Goal: Information Seeking & Learning: Learn about a topic

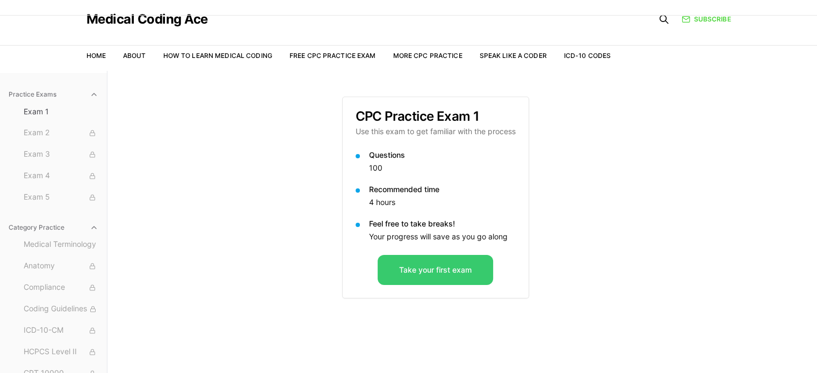
click at [437, 272] on button "Take your first exam" at bounding box center [435, 270] width 115 height 30
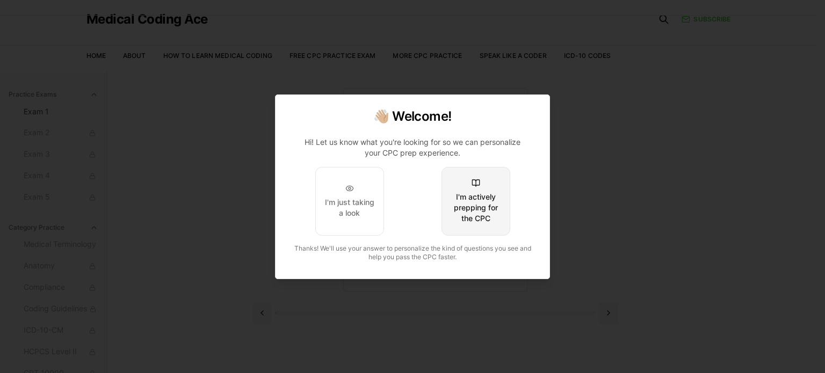
click at [476, 215] on div "I'm actively prepping for the CPC" at bounding box center [476, 208] width 50 height 32
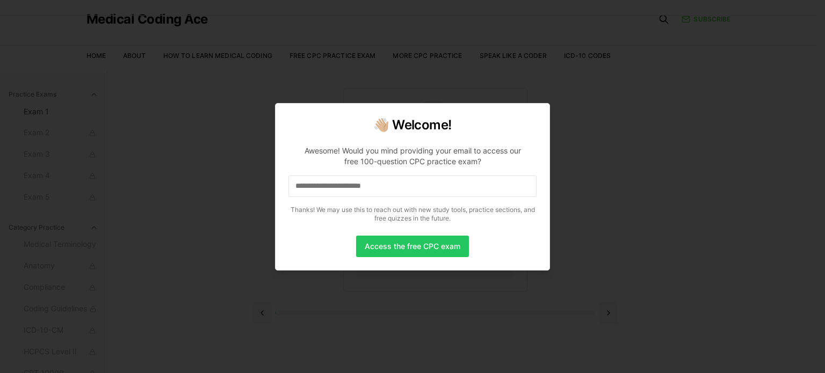
click at [336, 184] on input at bounding box center [412, 186] width 248 height 21
click at [409, 245] on button "Access the free CPC exam" at bounding box center [412, 246] width 113 height 21
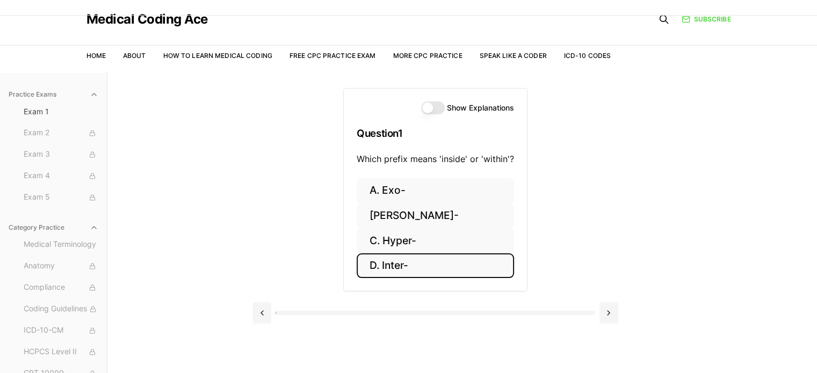
click at [392, 269] on button "D. Inter-" at bounding box center [435, 266] width 157 height 25
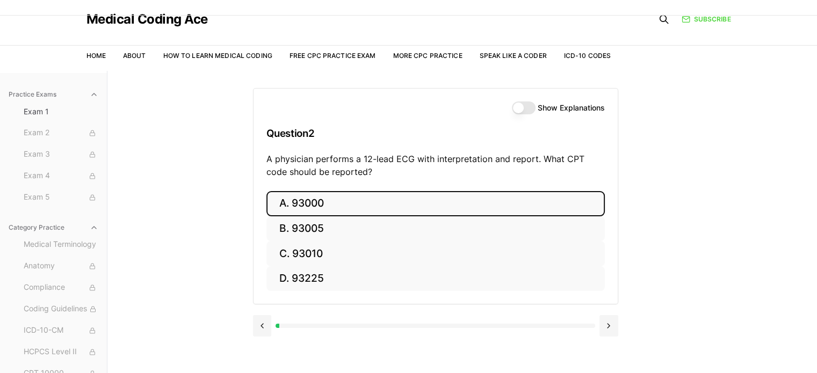
click at [328, 202] on button "A. 93000" at bounding box center [435, 203] width 338 height 25
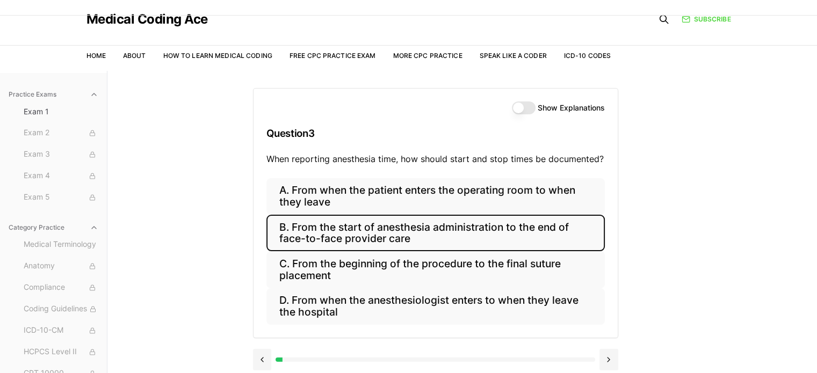
click at [344, 232] on button "B. From the start of anesthesia administration to the end of face-to-face provi…" at bounding box center [435, 233] width 338 height 37
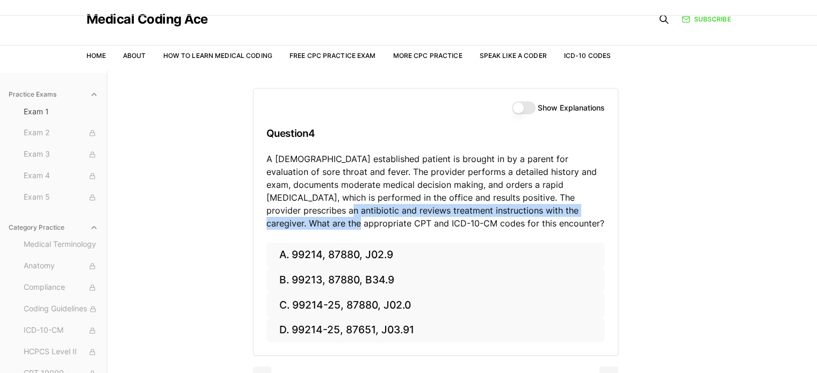
drag, startPoint x: 816, startPoint y: 203, endPoint x: 820, endPoint y: 214, distance: 11.2
click at [816, 214] on html "Check out our new CPC Study Center, with 5 full-length practice exams updated f…" at bounding box center [408, 208] width 817 height 472
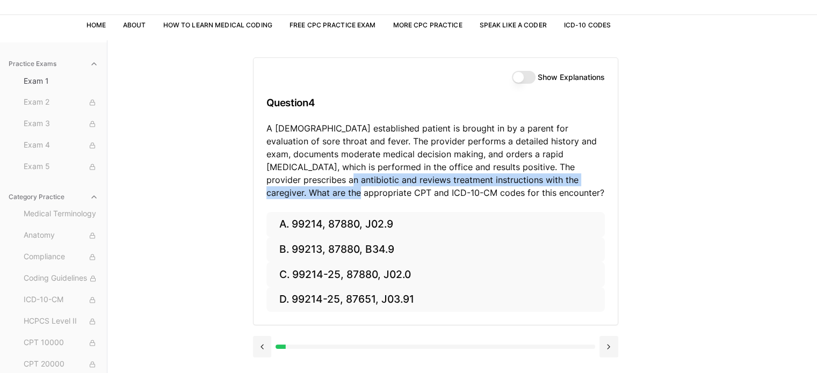
scroll to position [60, 0]
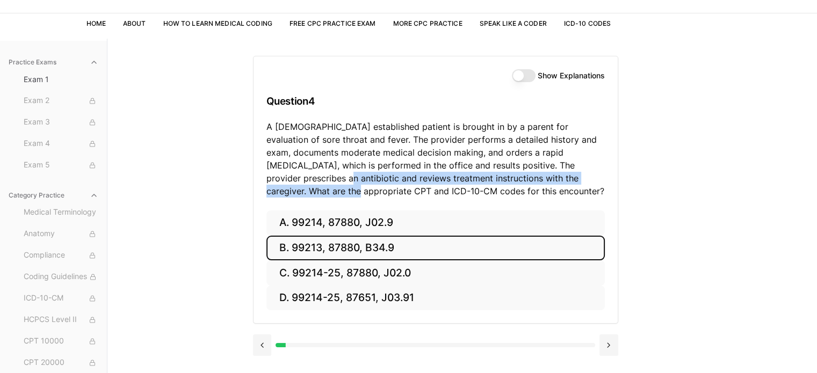
click at [317, 245] on button "B. 99213, 87880, B34.9" at bounding box center [435, 248] width 338 height 25
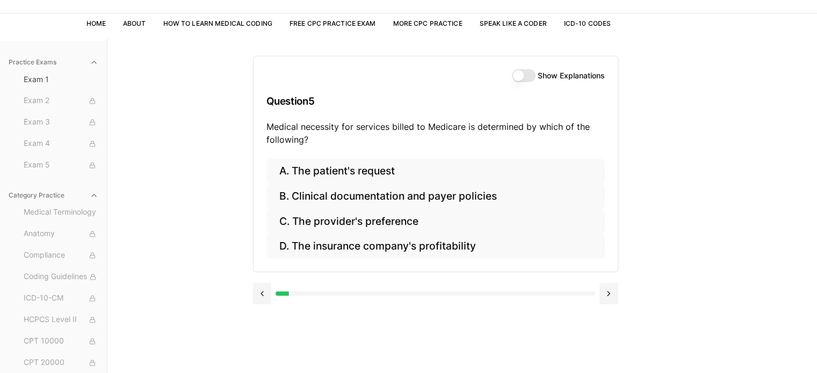
click at [521, 77] on button "Show Explanations" at bounding box center [524, 75] width 24 height 13
click at [260, 292] on button at bounding box center [262, 293] width 19 height 21
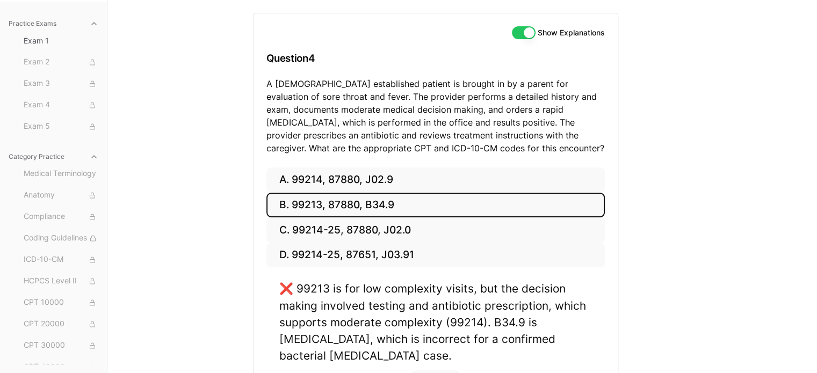
scroll to position [105, 0]
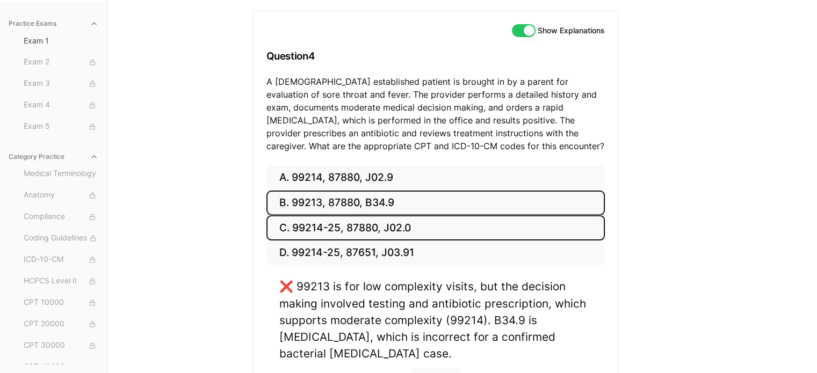
click at [372, 225] on button "C. 99214-25, 87880, J02.0" at bounding box center [435, 227] width 338 height 25
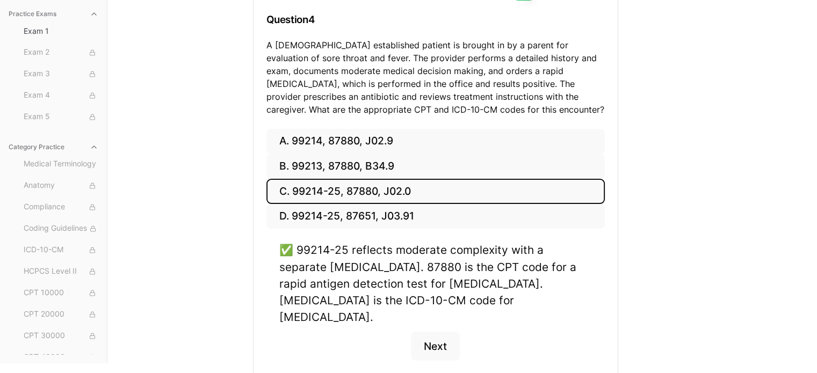
scroll to position [178, 0]
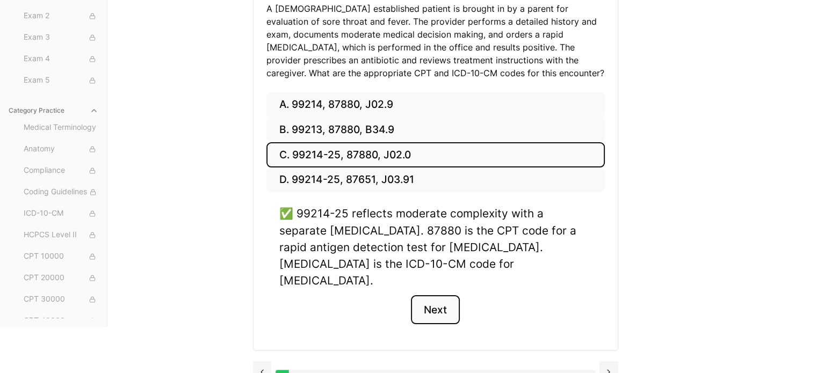
click at [431, 295] on button "Next" at bounding box center [435, 309] width 49 height 29
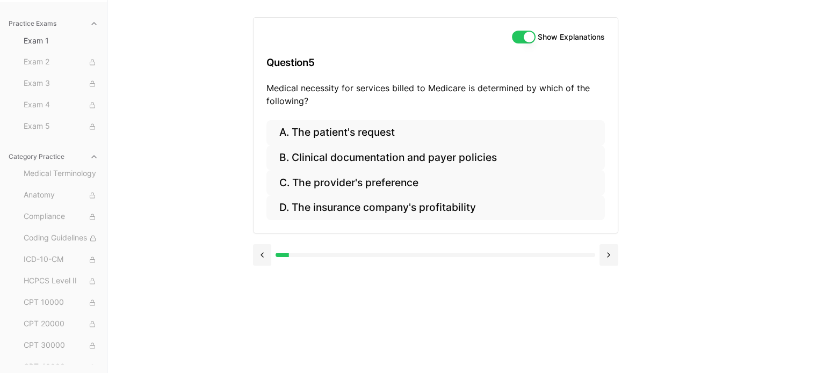
scroll to position [99, 0]
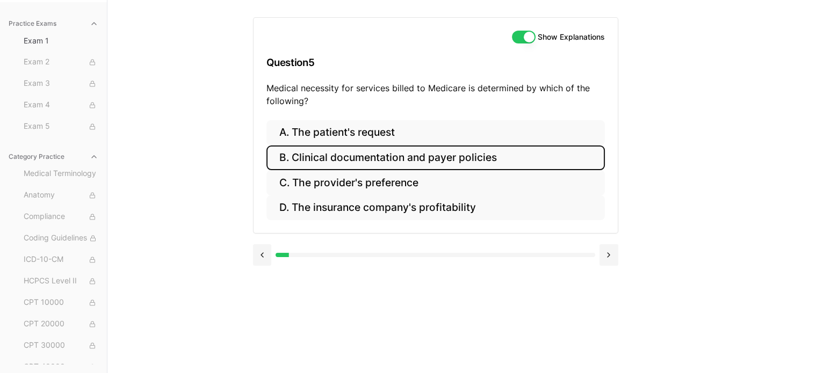
click at [344, 155] on button "B. Clinical documentation and payer policies" at bounding box center [435, 158] width 338 height 25
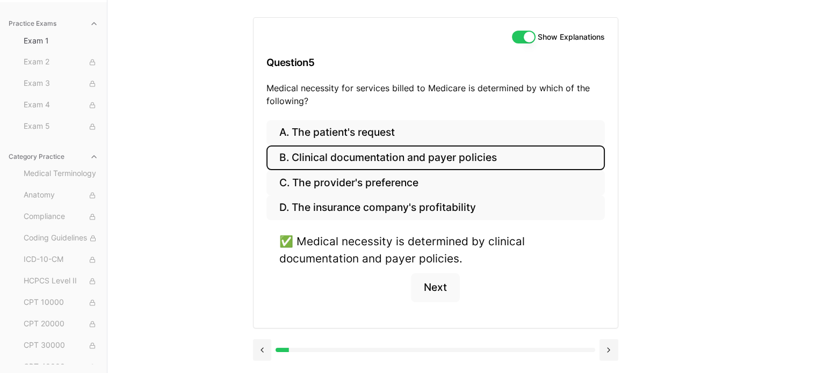
drag, startPoint x: 344, startPoint y: 155, endPoint x: 496, endPoint y: 373, distance: 265.8
click at [496, 373] on div "Show Explanations Question 5 Medical necessity for services billed to Medicare …" at bounding box center [462, 186] width 419 height 373
click at [438, 283] on button "Next" at bounding box center [435, 287] width 49 height 29
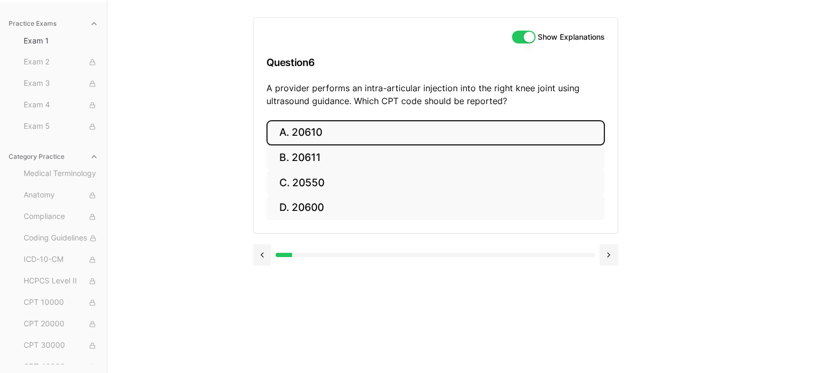
click at [312, 137] on button "A. 20610" at bounding box center [435, 132] width 338 height 25
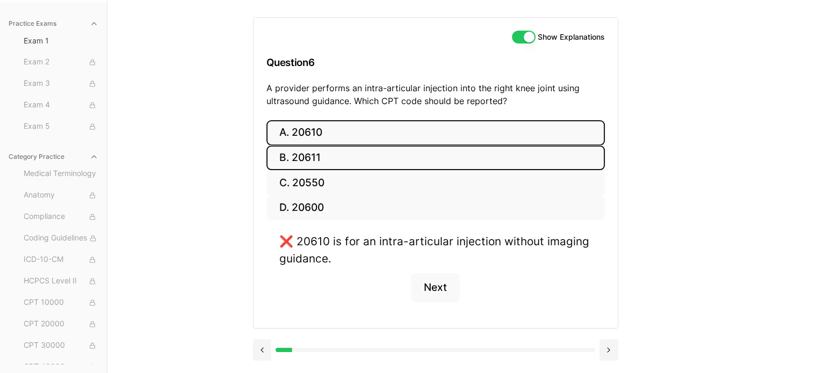
click at [311, 156] on button "B. 20611" at bounding box center [435, 158] width 338 height 25
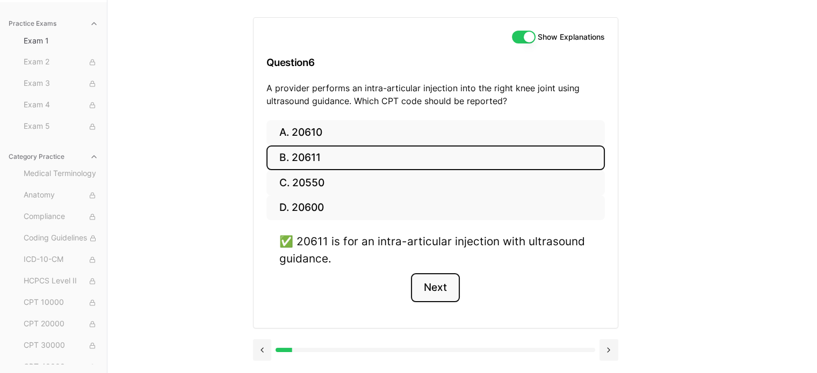
click at [423, 289] on button "Next" at bounding box center [435, 287] width 49 height 29
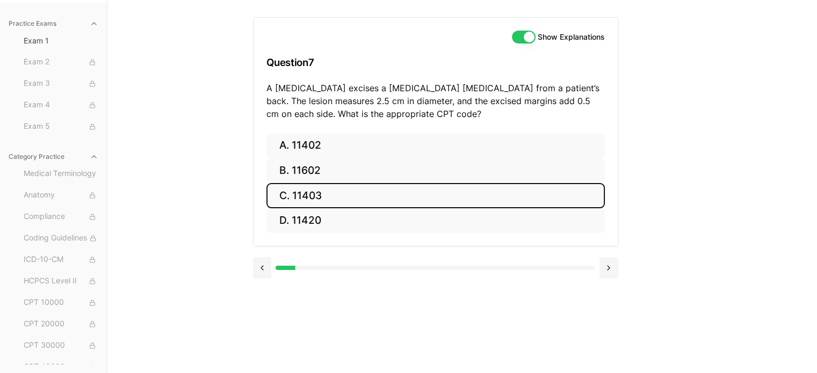
click at [306, 191] on button "C. 11403" at bounding box center [435, 195] width 338 height 25
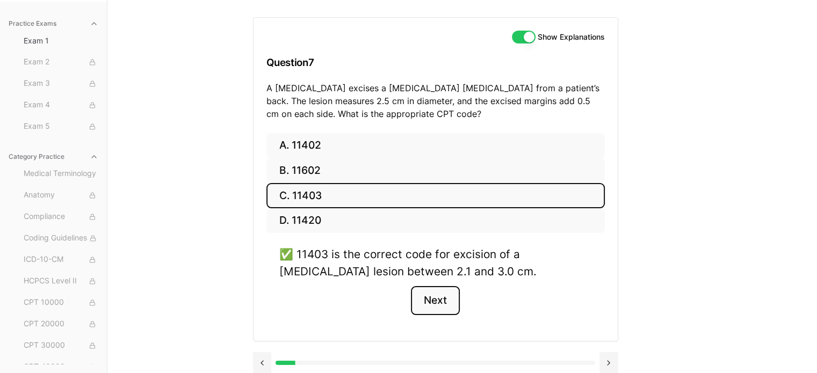
click at [439, 303] on button "Next" at bounding box center [435, 300] width 49 height 29
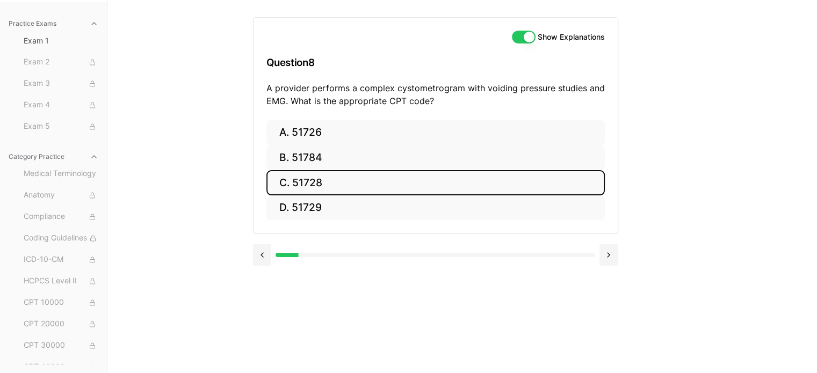
click at [313, 183] on button "C. 51728" at bounding box center [435, 182] width 338 height 25
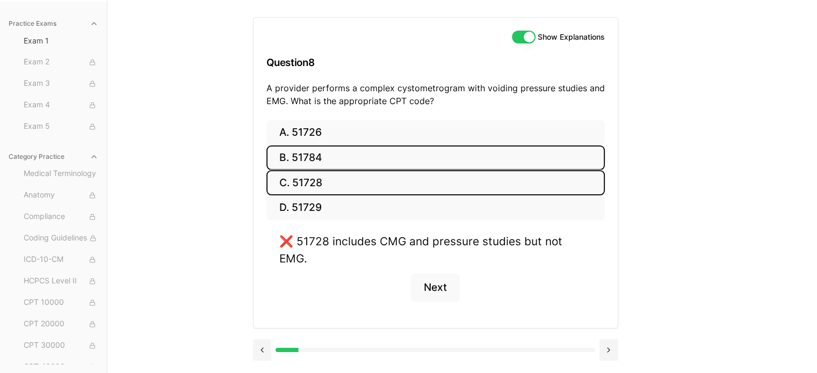
click at [321, 152] on button "B. 51784" at bounding box center [435, 158] width 338 height 25
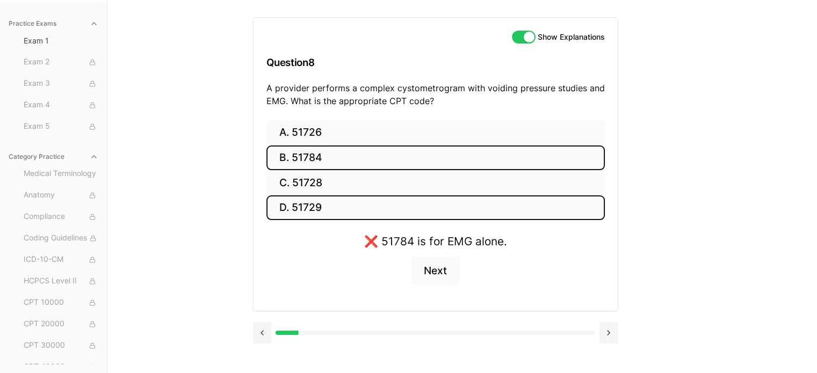
click at [312, 209] on button "D. 51729" at bounding box center [435, 208] width 338 height 25
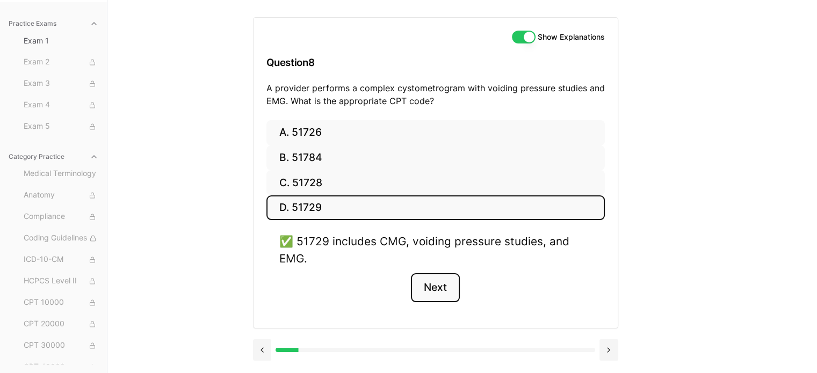
click at [431, 285] on button "Next" at bounding box center [435, 287] width 49 height 29
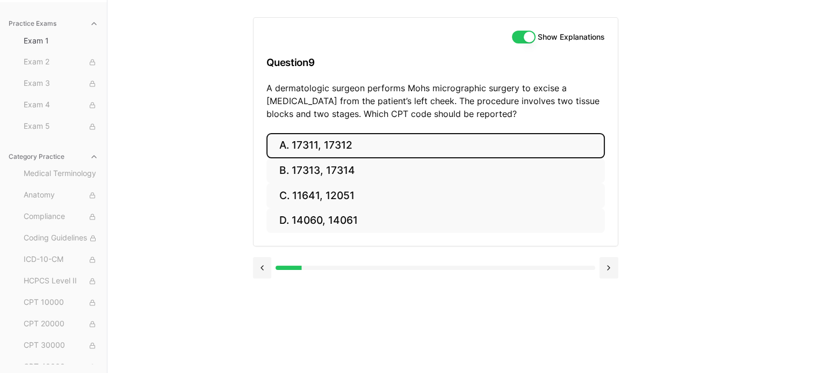
click at [345, 139] on button "A. 17311, 17312" at bounding box center [435, 145] width 338 height 25
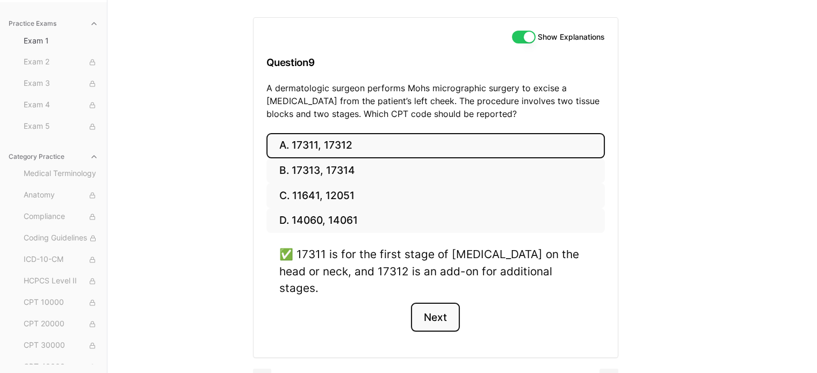
click at [432, 306] on button "Next" at bounding box center [435, 317] width 49 height 29
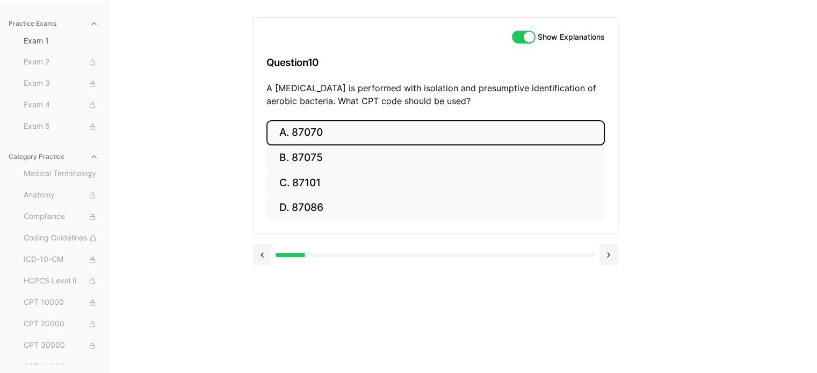
click at [323, 133] on button "A. 87070" at bounding box center [435, 132] width 338 height 25
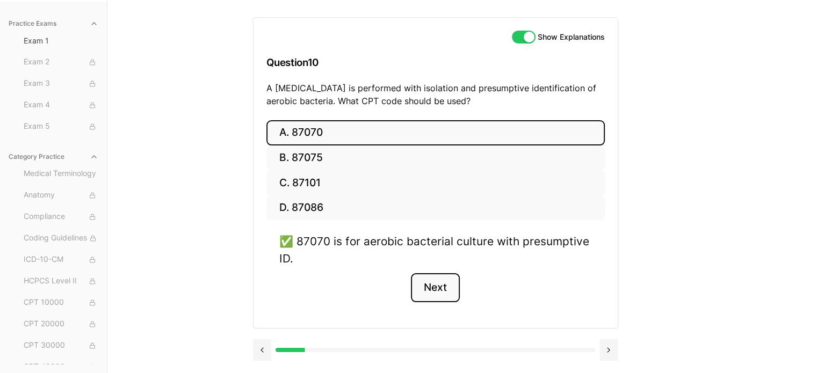
click at [435, 287] on button "Next" at bounding box center [435, 287] width 49 height 29
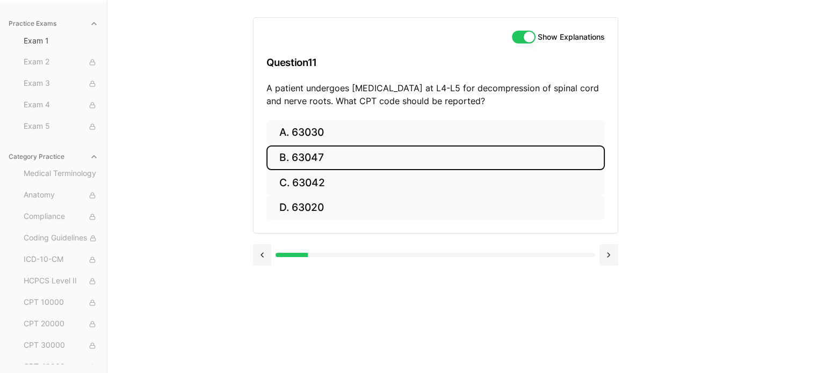
click at [315, 152] on button "B. 63047" at bounding box center [435, 158] width 338 height 25
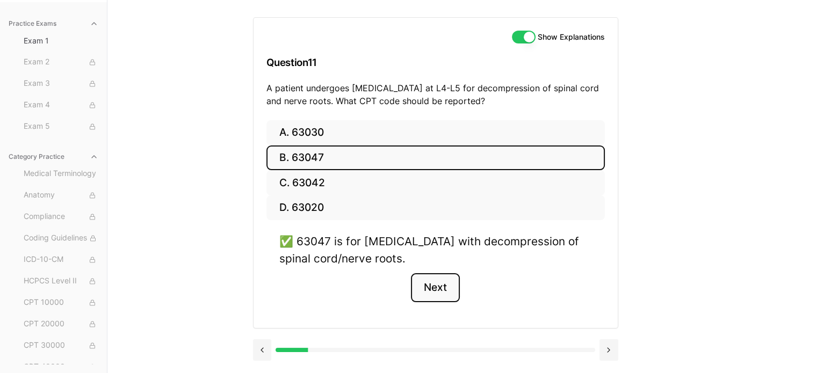
click at [441, 286] on button "Next" at bounding box center [435, 287] width 49 height 29
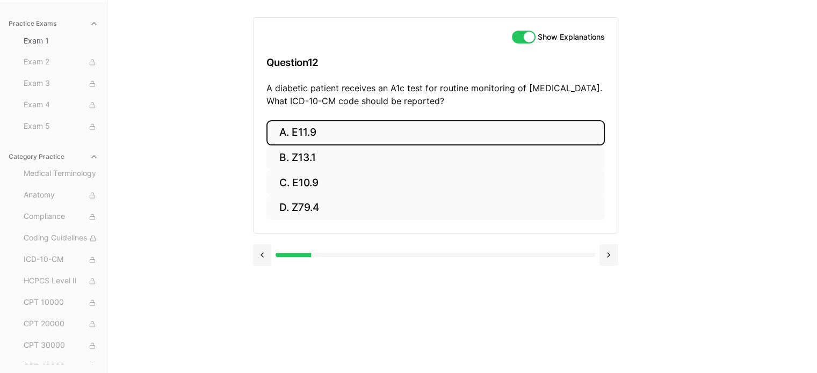
click at [304, 124] on button "A. E11.9" at bounding box center [435, 132] width 338 height 25
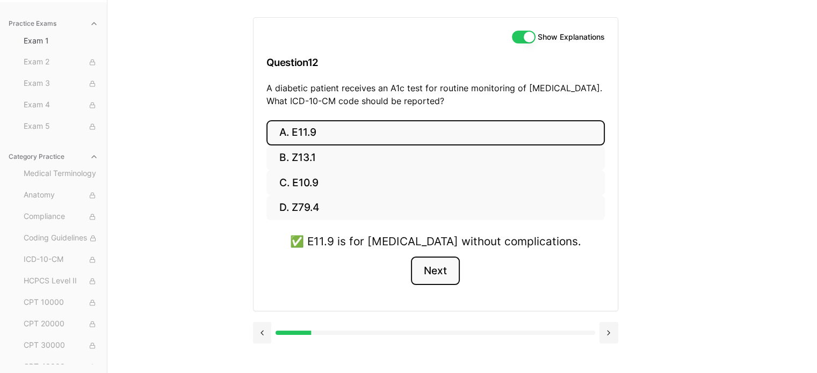
click at [445, 274] on button "Next" at bounding box center [435, 271] width 49 height 29
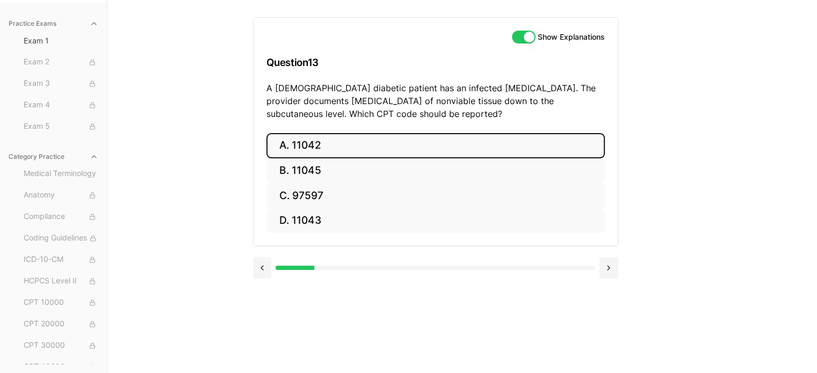
click at [318, 142] on button "A. 11042" at bounding box center [435, 145] width 338 height 25
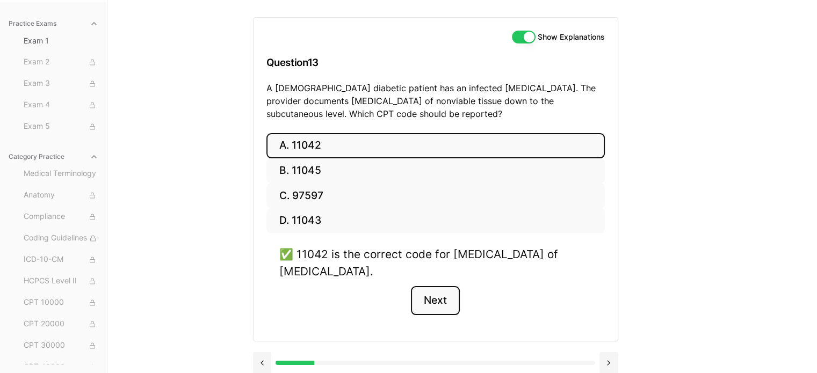
click at [432, 292] on button "Next" at bounding box center [435, 300] width 49 height 29
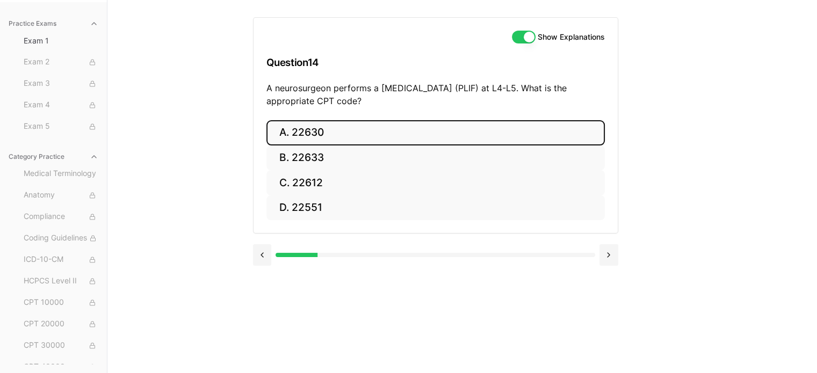
click at [329, 131] on button "A. 22630" at bounding box center [435, 132] width 338 height 25
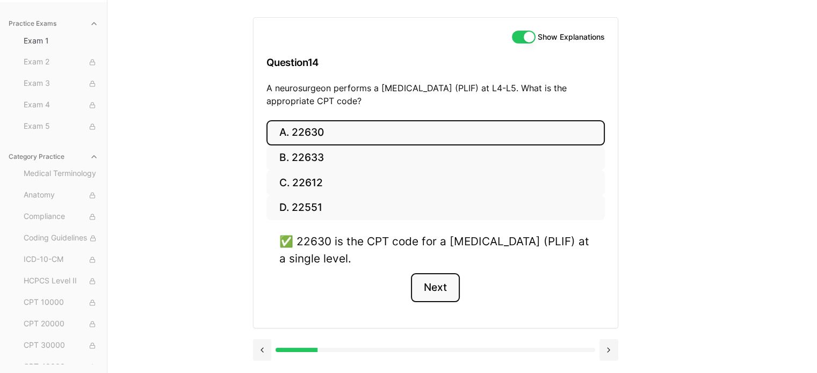
click at [431, 284] on button "Next" at bounding box center [435, 287] width 49 height 29
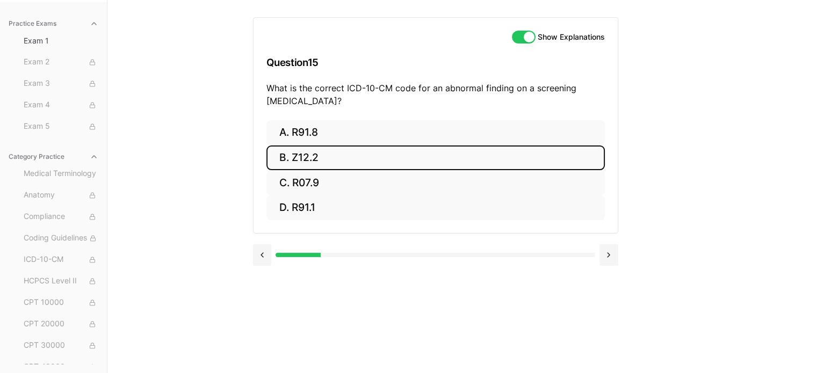
click at [293, 169] on button "B. Z12.2" at bounding box center [435, 158] width 338 height 25
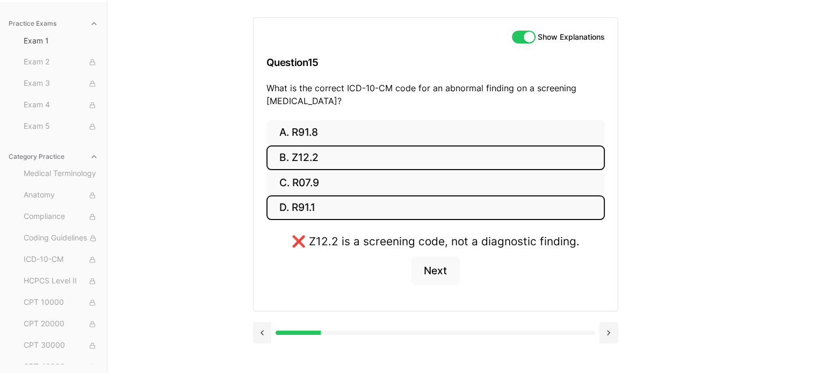
click at [322, 203] on button "D. R91.1" at bounding box center [435, 208] width 338 height 25
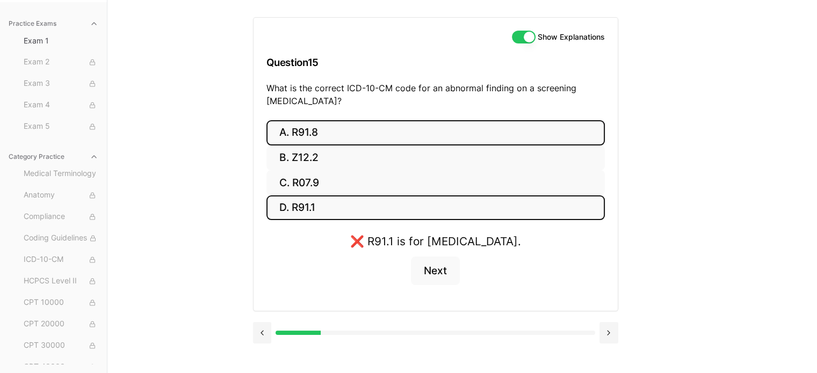
click at [313, 139] on button "A. R91.8" at bounding box center [435, 132] width 338 height 25
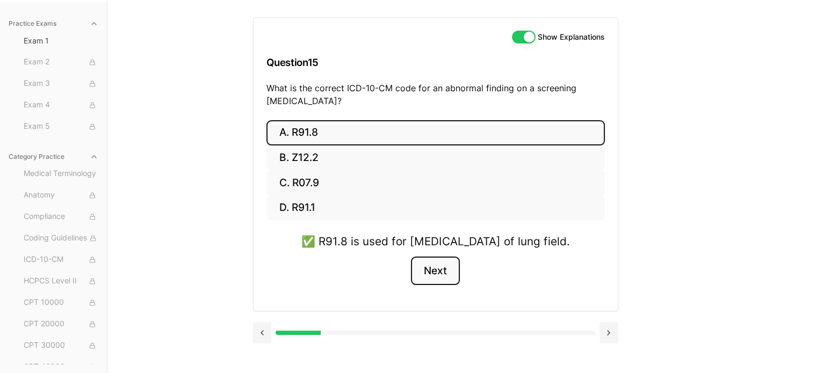
click at [436, 281] on button "Next" at bounding box center [435, 271] width 49 height 29
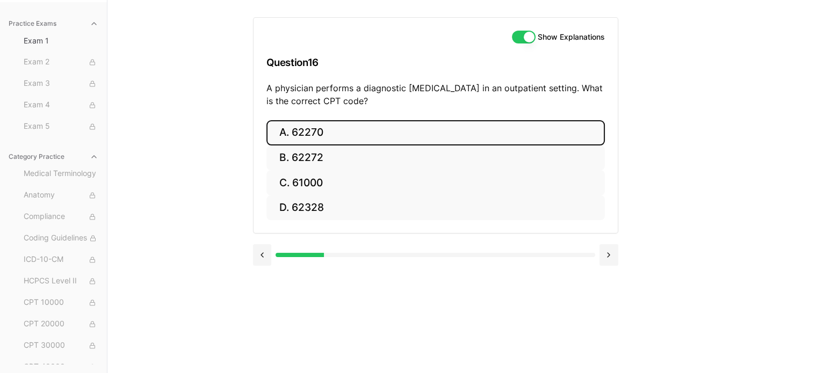
click at [305, 130] on button "A. 62270" at bounding box center [435, 132] width 338 height 25
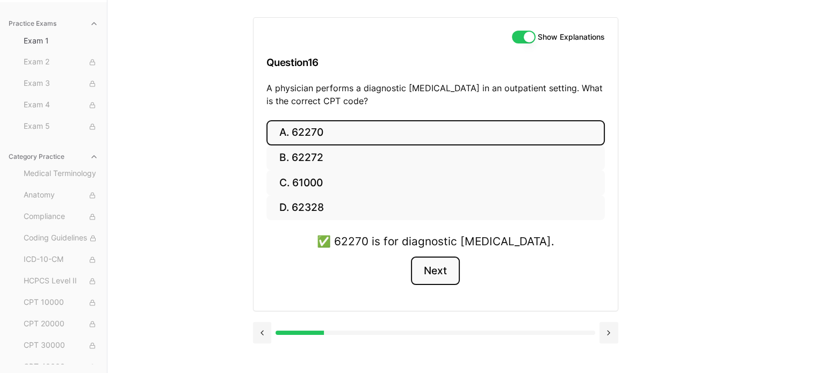
click at [436, 264] on button "Next" at bounding box center [435, 271] width 49 height 29
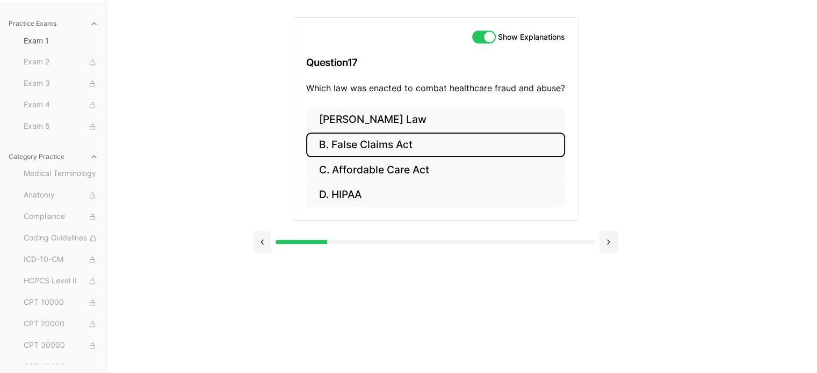
click at [379, 143] on button "B. False Claims Act" at bounding box center [435, 145] width 259 height 25
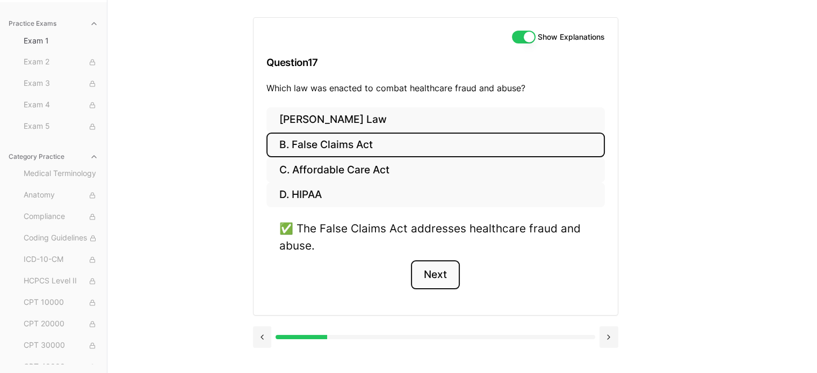
click at [445, 272] on button "Next" at bounding box center [435, 274] width 49 height 29
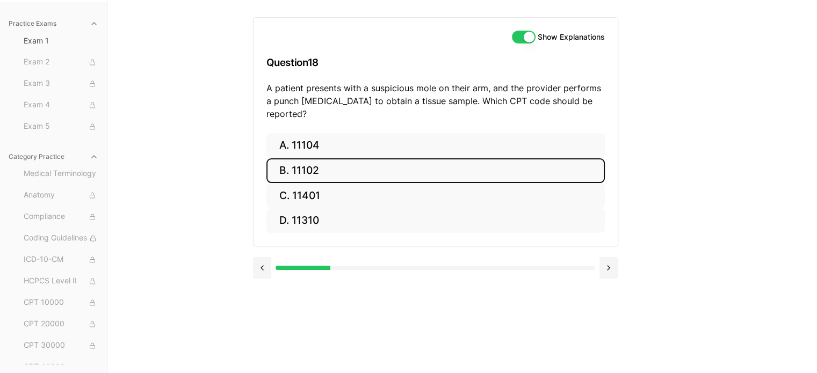
click at [341, 161] on button "B. 11102" at bounding box center [435, 170] width 338 height 25
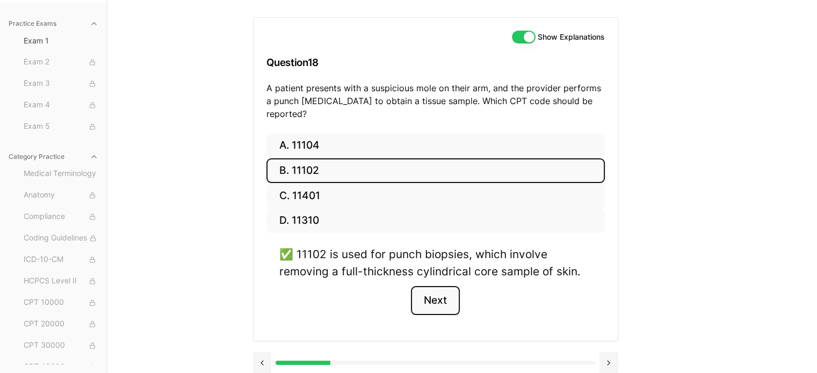
click at [433, 292] on button "Next" at bounding box center [435, 300] width 49 height 29
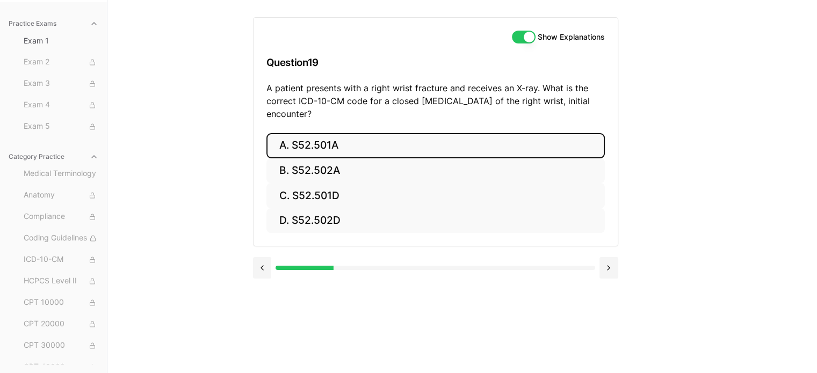
click at [330, 139] on button "A. S52.501A" at bounding box center [435, 145] width 338 height 25
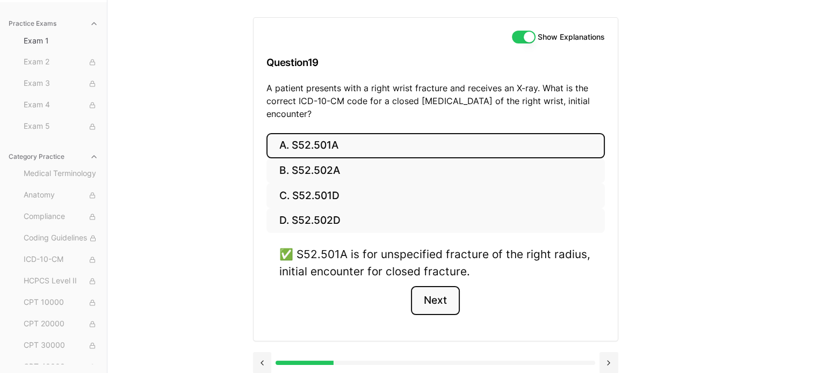
click at [421, 309] on button "Next" at bounding box center [435, 300] width 49 height 29
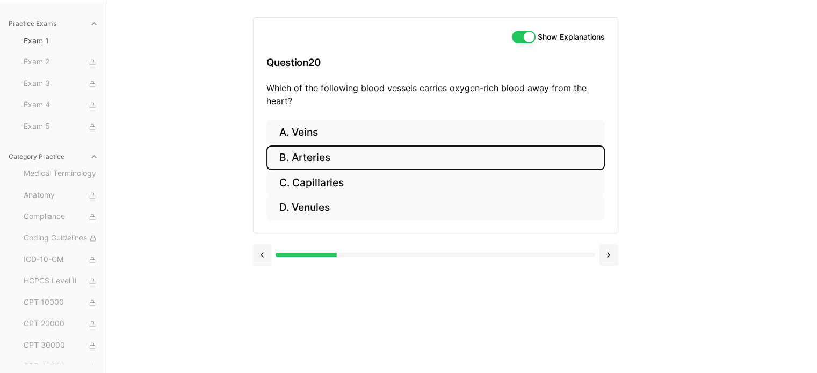
click at [296, 160] on button "B. Arteries" at bounding box center [435, 158] width 338 height 25
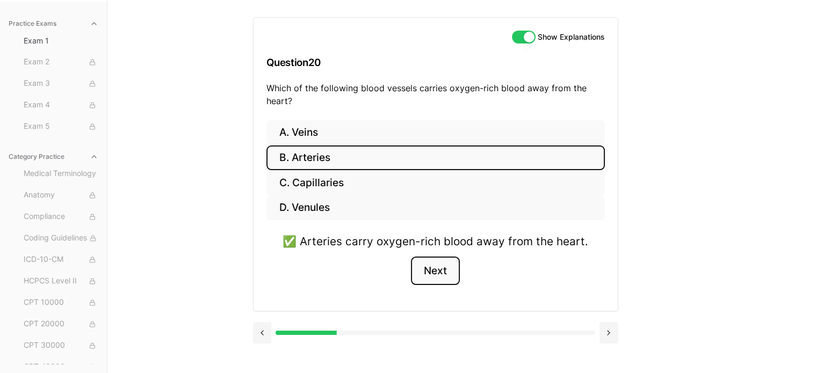
click at [448, 265] on button "Next" at bounding box center [435, 271] width 49 height 29
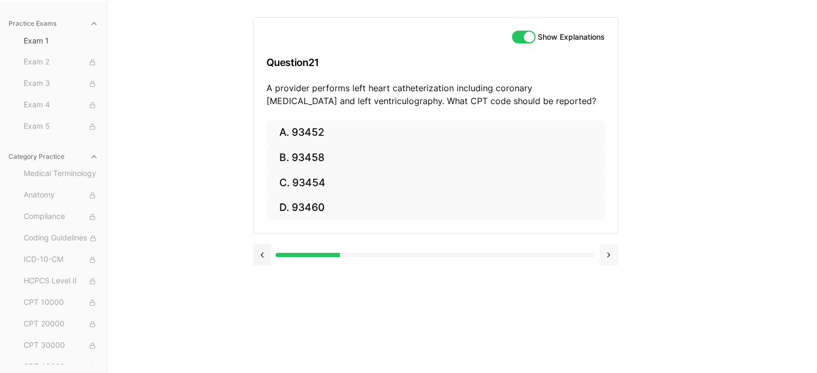
click at [611, 251] on button at bounding box center [608, 254] width 19 height 21
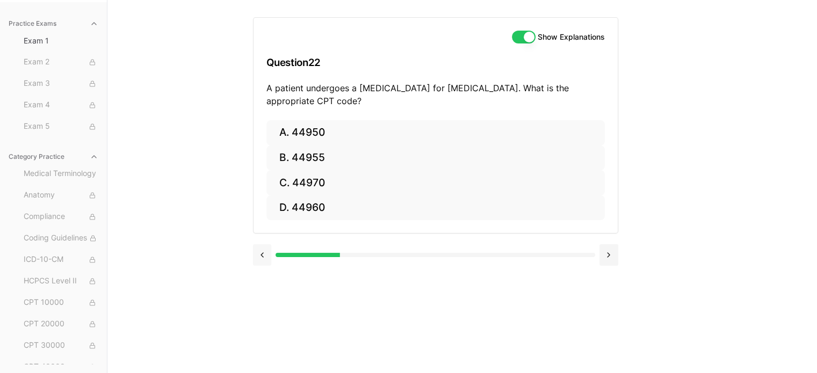
click at [262, 253] on button at bounding box center [262, 254] width 19 height 21
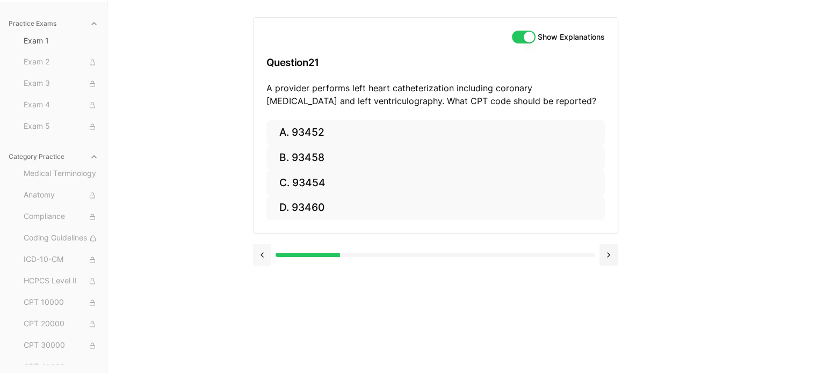
click at [262, 253] on button at bounding box center [262, 254] width 19 height 21
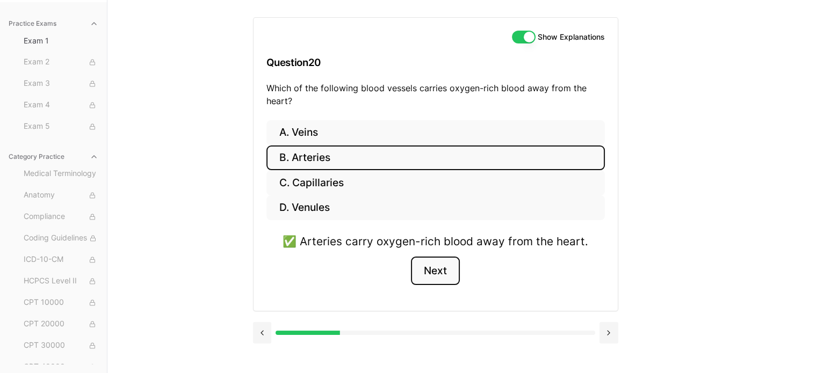
click at [427, 267] on button "Next" at bounding box center [435, 271] width 49 height 29
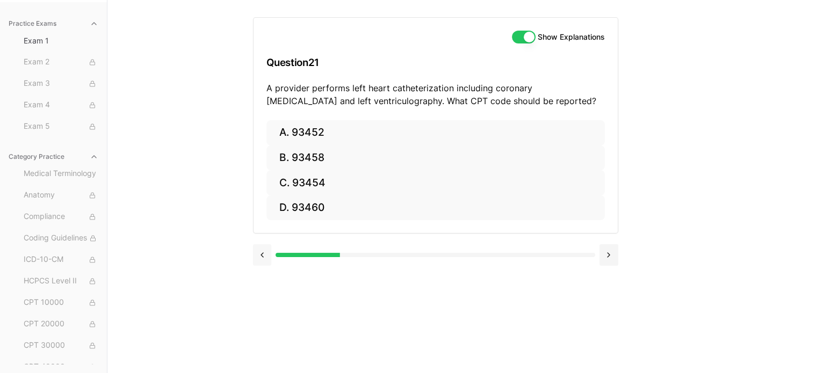
click at [264, 253] on button at bounding box center [262, 254] width 19 height 21
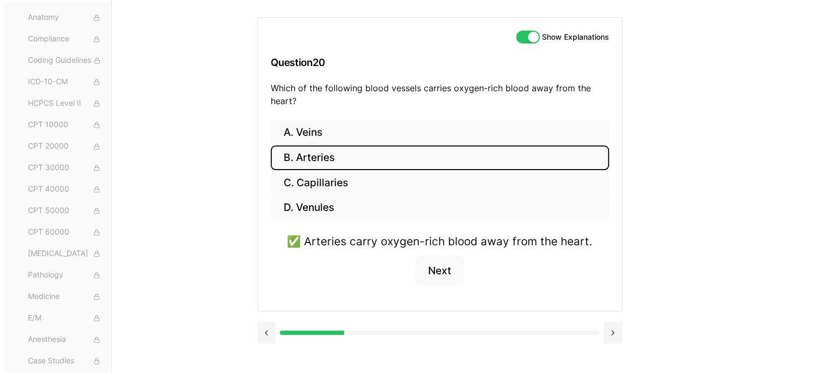
scroll to position [187, 0]
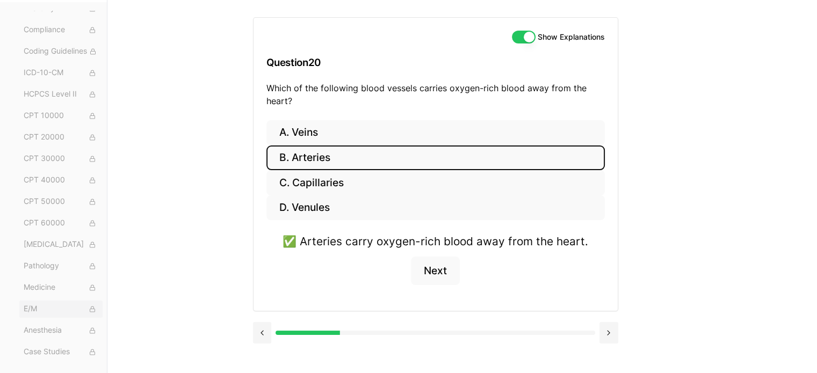
click at [30, 310] on span "E/M" at bounding box center [61, 309] width 75 height 12
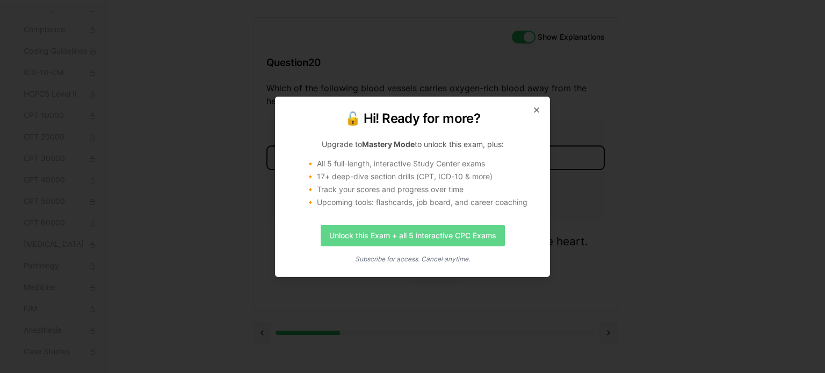
click at [471, 230] on link "Unlock this Exam + all 5 interactive CPC Exams" at bounding box center [413, 235] width 184 height 21
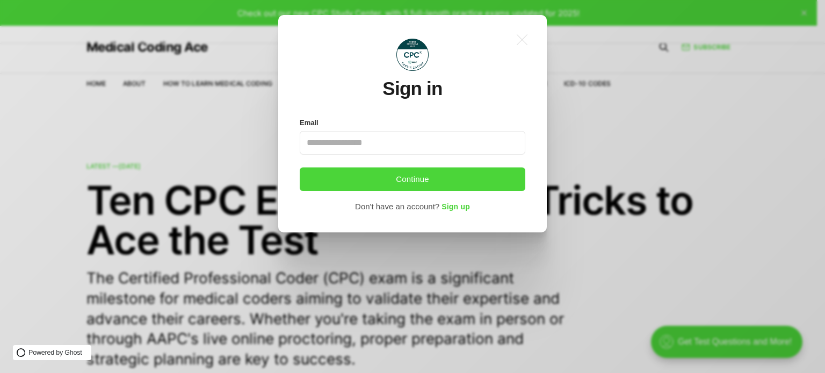
click at [361, 139] on input "Email" at bounding box center [413, 143] width 226 height 24
type input "**********"
click at [754, 100] on div "**********" at bounding box center [420, 186] width 841 height 373
